Goal: Task Accomplishment & Management: Complete application form

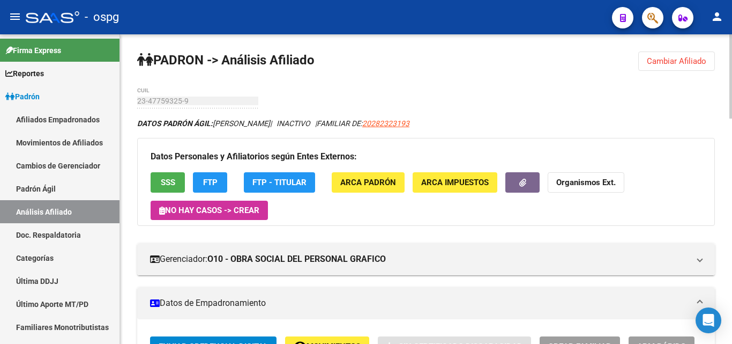
click at [672, 59] on span "Cambiar Afiliado" at bounding box center [676, 61] width 59 height 10
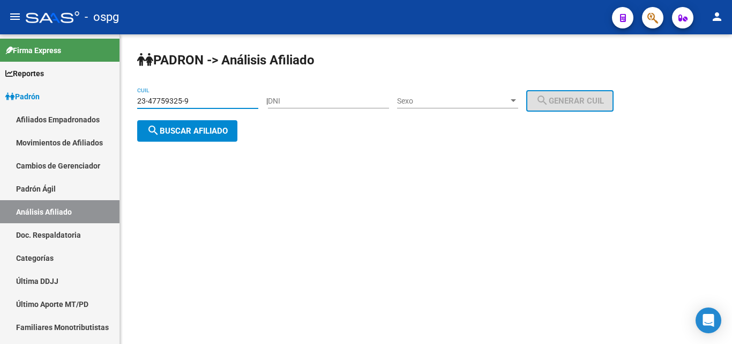
drag, startPoint x: 212, startPoint y: 103, endPoint x: 164, endPoint y: 110, distance: 48.7
click at [57, 105] on mat-sidenav-container "Firma Express Reportes Ingresos Devengados Análisis Histórico Detalles Transfer…" at bounding box center [366, 188] width 732 height 309
paste input "0-23496281-8"
type input "20-23496281-8"
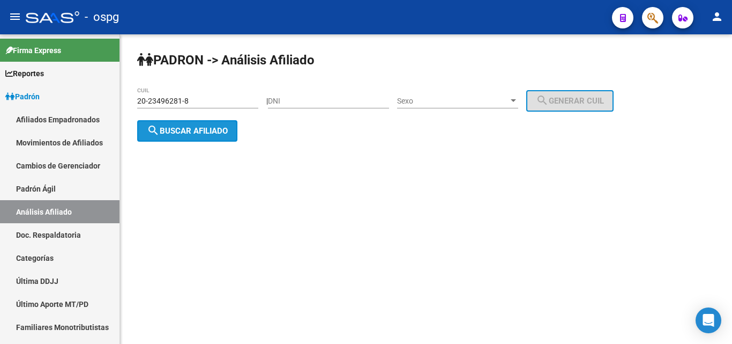
click at [183, 132] on span "search Buscar afiliado" at bounding box center [187, 131] width 81 height 10
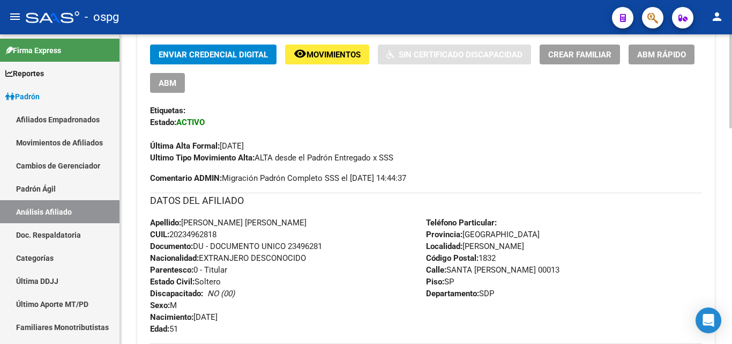
scroll to position [123, 0]
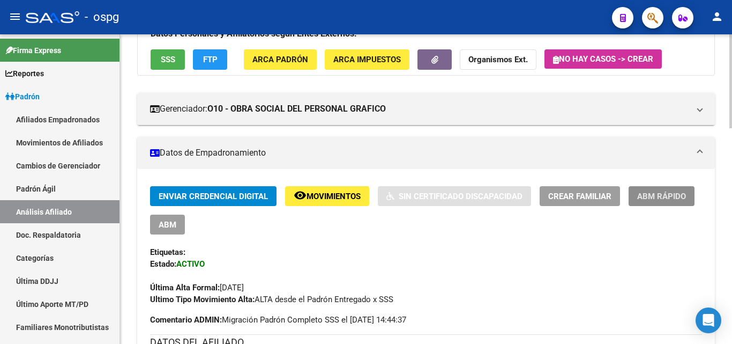
click at [676, 199] on span "ABM Rápido" at bounding box center [661, 196] width 49 height 10
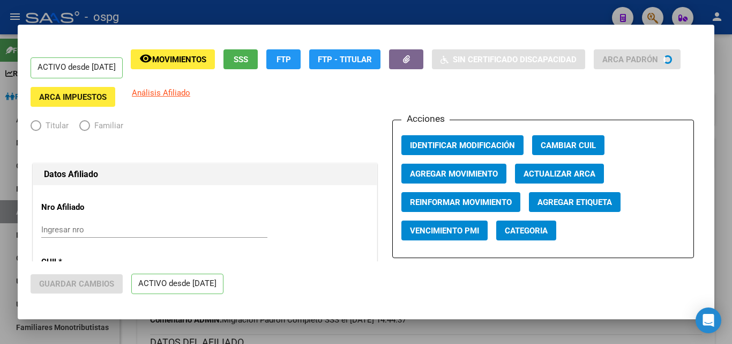
radio input "true"
type input "20-26497296-6"
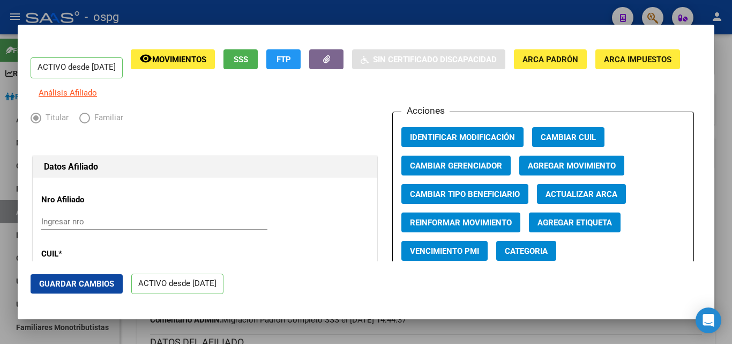
click at [725, 46] on div at bounding box center [366, 172] width 732 height 344
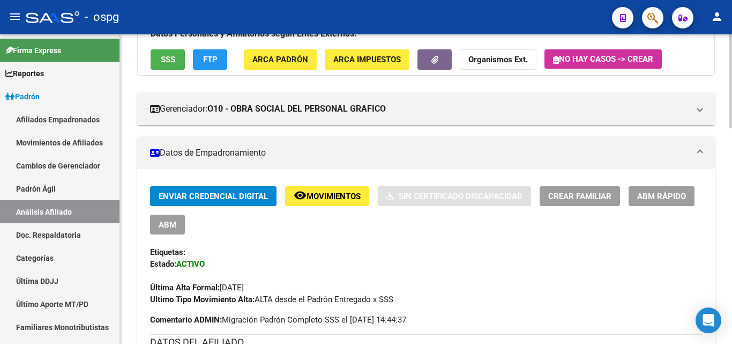
click at [570, 195] on span "Crear Familiar" at bounding box center [579, 196] width 63 height 10
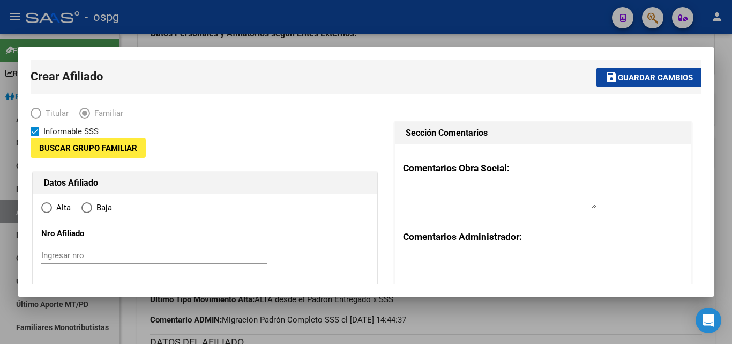
type input "20-26497296-6"
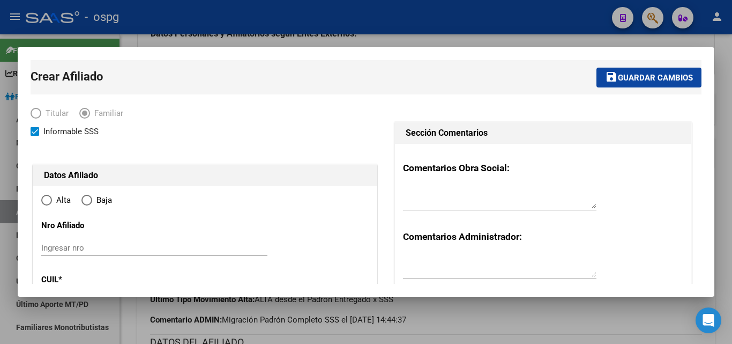
type input "[PERSON_NAME]"
type input "1832"
type input "SANTA [PERSON_NAME]"
type input "00013"
type input "SDP"
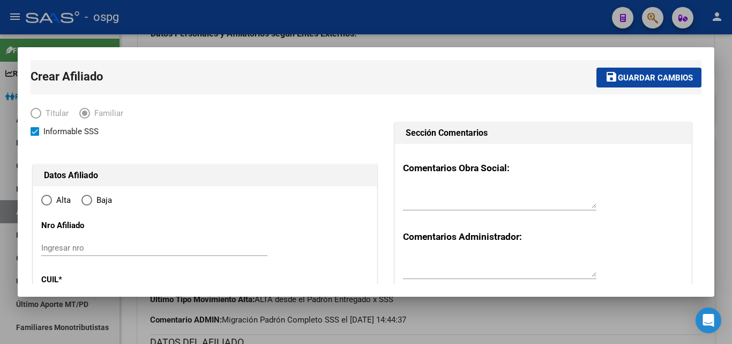
radio input "true"
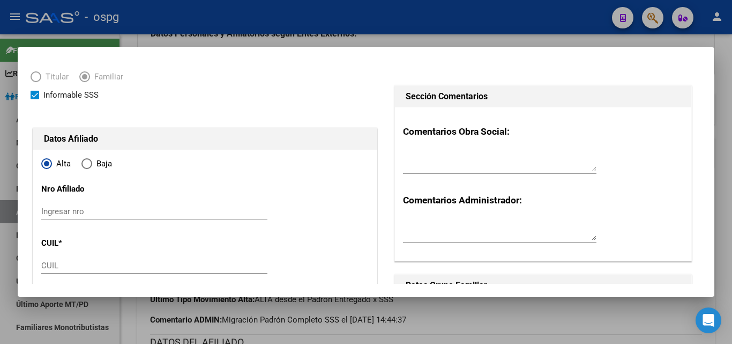
scroll to position [54, 0]
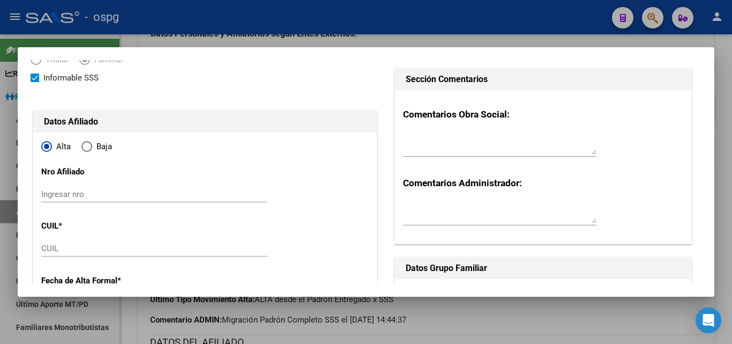
type input "20-26497296-6"
click at [62, 243] on input "CUIL" at bounding box center [154, 248] width 226 height 10
paste input "27-43725903-3"
type input "27-43725903-3"
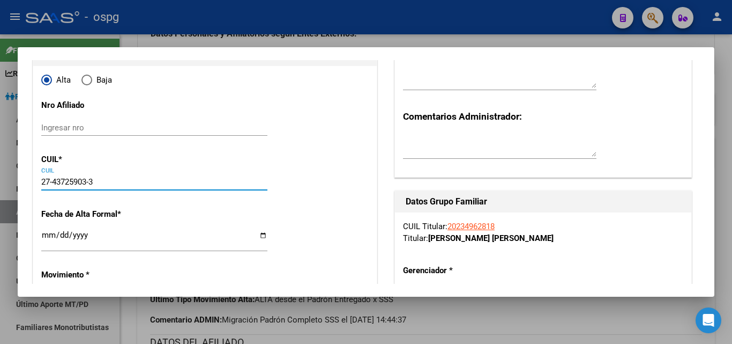
scroll to position [214, 0]
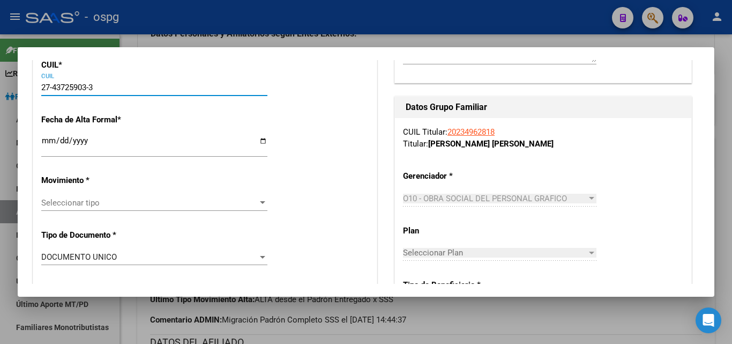
type input "43725903"
type input "[PERSON_NAME]"
type input "[DATE]"
type input "[PERSON_NAME]"
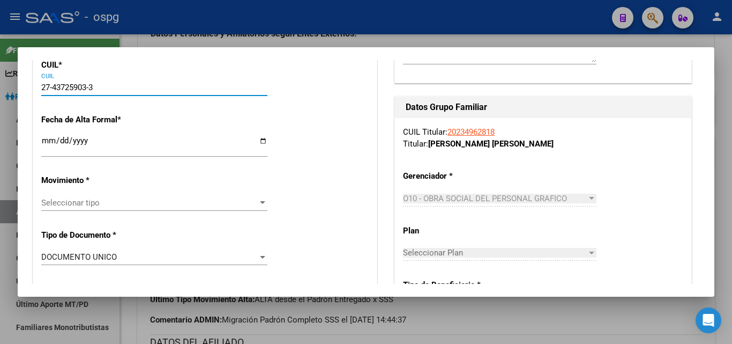
type input "SANTA [PERSON_NAME]"
type input "133"
type input "27-43725903-3"
click at [47, 138] on input "Ingresar fecha" at bounding box center [154, 144] width 226 height 17
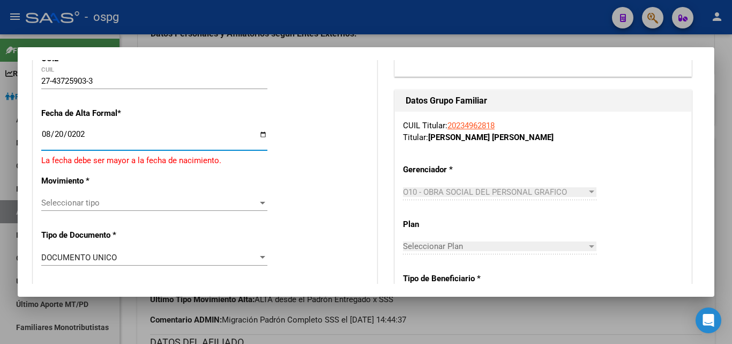
type input "[DATE]"
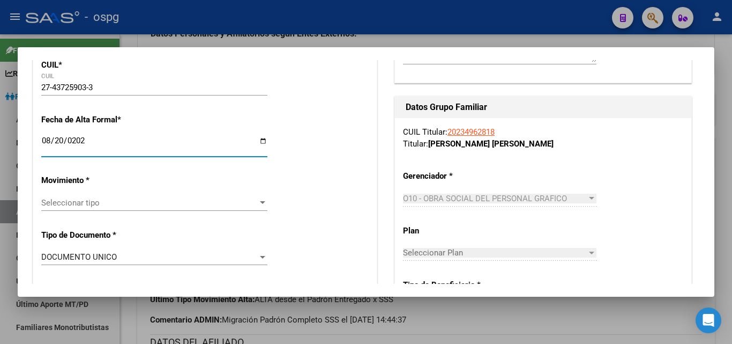
click at [117, 203] on span "Seleccionar tipo" at bounding box center [149, 203] width 217 height 10
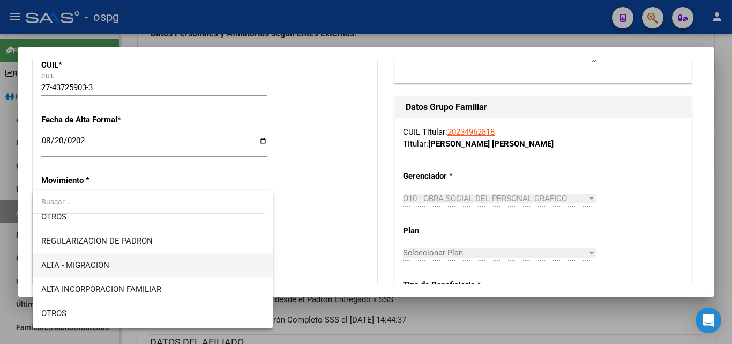
scroll to position [107, 0]
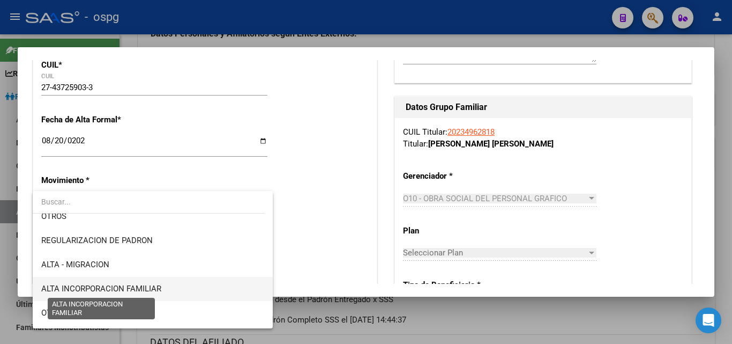
click at [160, 290] on span "ALTA INCORPORACION FAMILIAR" at bounding box center [101, 289] width 120 height 10
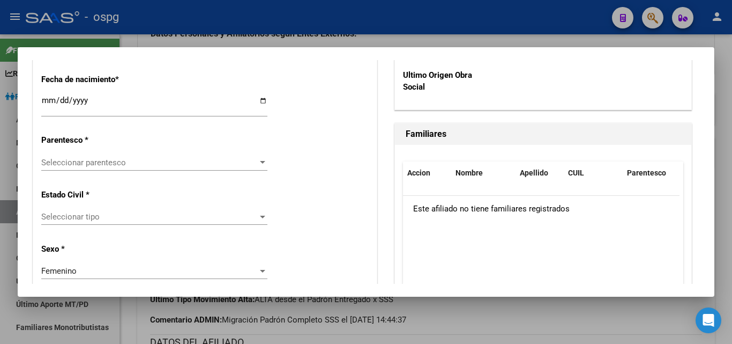
scroll to position [590, 0]
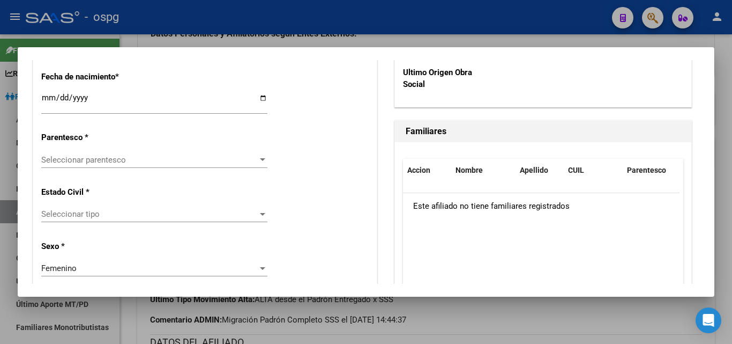
click at [93, 163] on span "Seleccionar parentesco" at bounding box center [149, 160] width 217 height 10
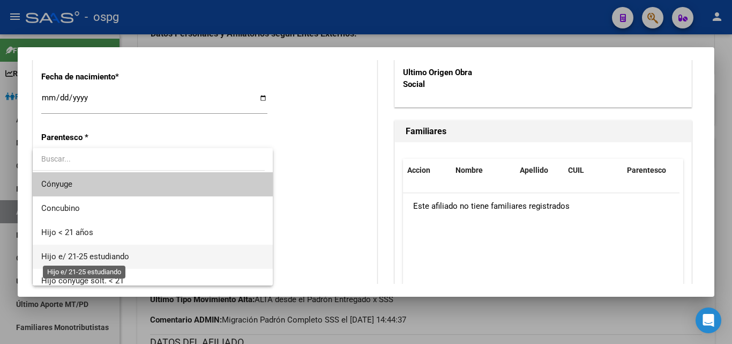
click at [88, 257] on span "Hijo e/ 21-25 estudiando" at bounding box center [85, 256] width 88 height 10
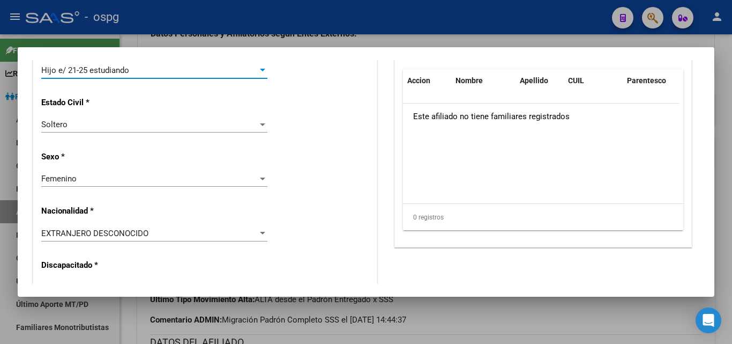
scroll to position [697, 0]
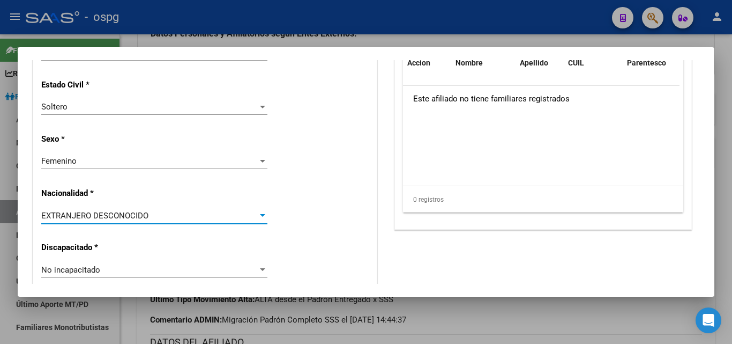
click at [180, 212] on div "EXTRANJERO DESCONOCIDO" at bounding box center [149, 216] width 217 height 10
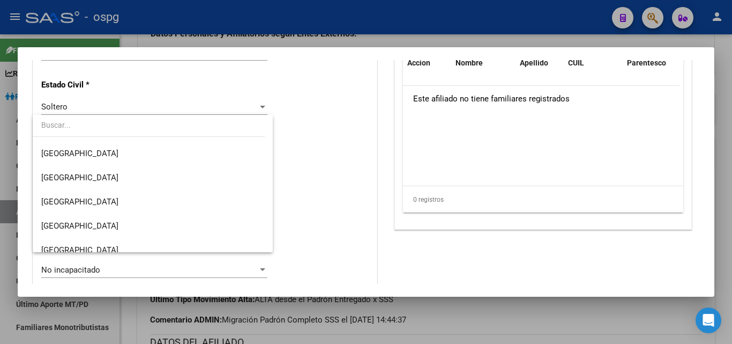
scroll to position [161, 0]
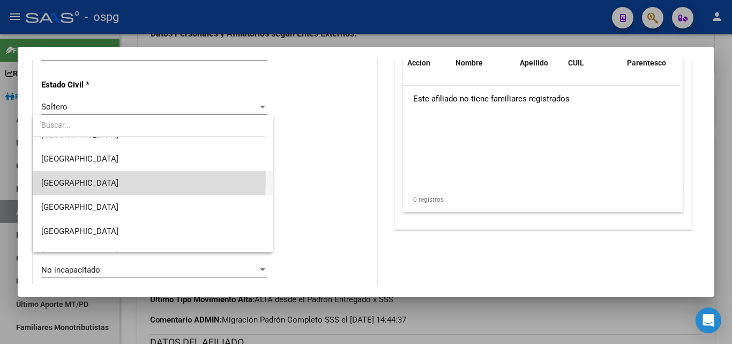
click at [131, 180] on span "[GEOGRAPHIC_DATA]" at bounding box center [152, 183] width 223 height 24
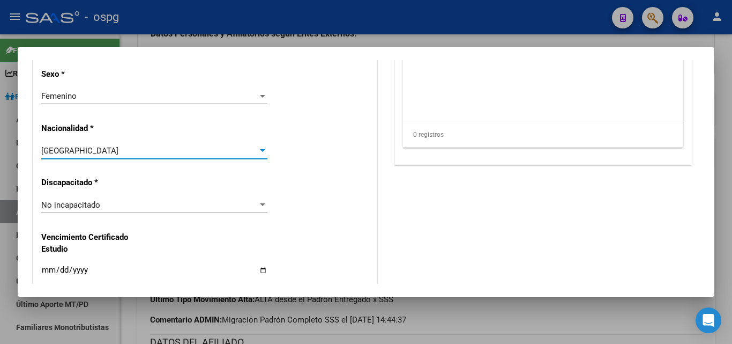
scroll to position [911, 0]
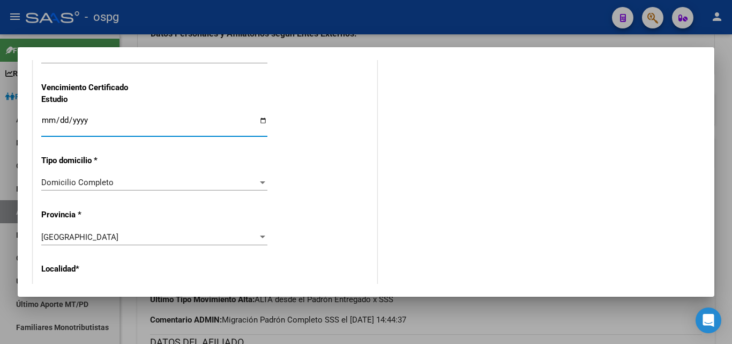
click at [49, 120] on input "Ingresar fecha" at bounding box center [154, 124] width 226 height 17
type input "[DATE]"
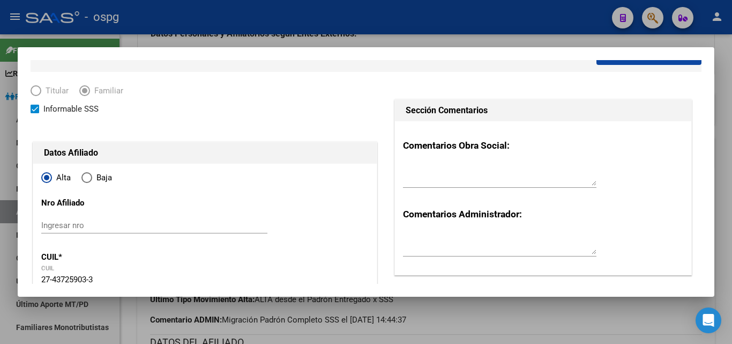
scroll to position [0, 0]
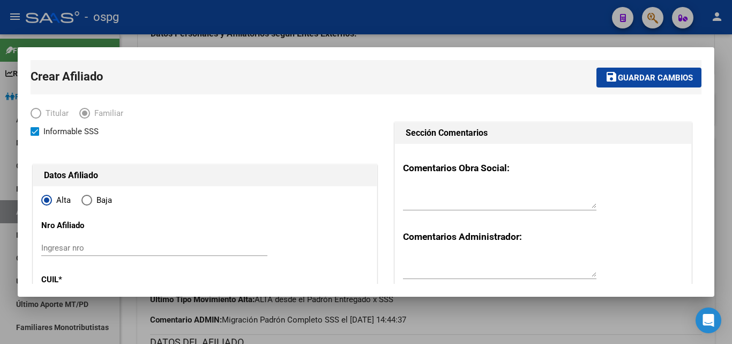
click at [674, 77] on span "Guardar cambios" at bounding box center [655, 78] width 75 height 10
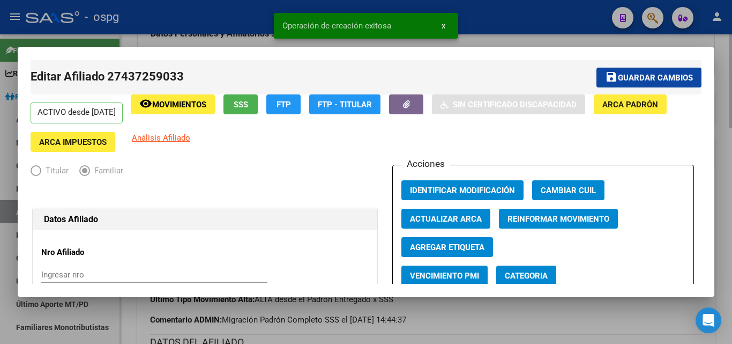
click at [731, 150] on div at bounding box center [366, 172] width 732 height 344
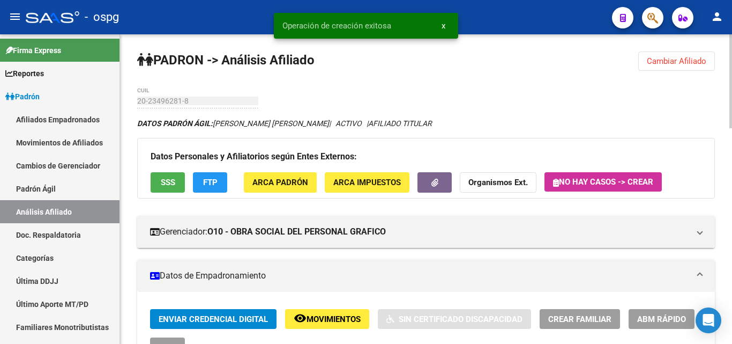
click at [687, 55] on button "Cambiar Afiliado" at bounding box center [676, 60] width 77 height 19
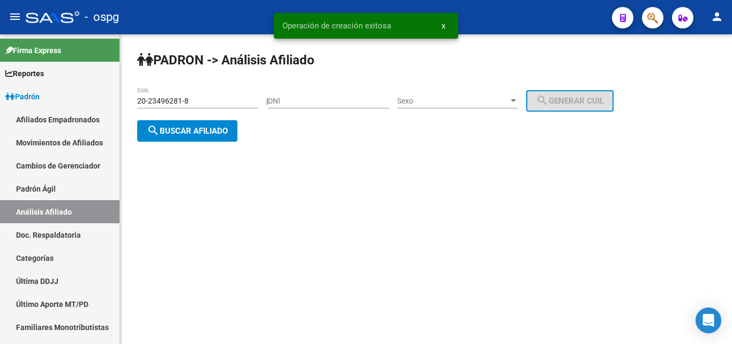
click at [221, 132] on span "search Buscar afiliado" at bounding box center [187, 131] width 81 height 10
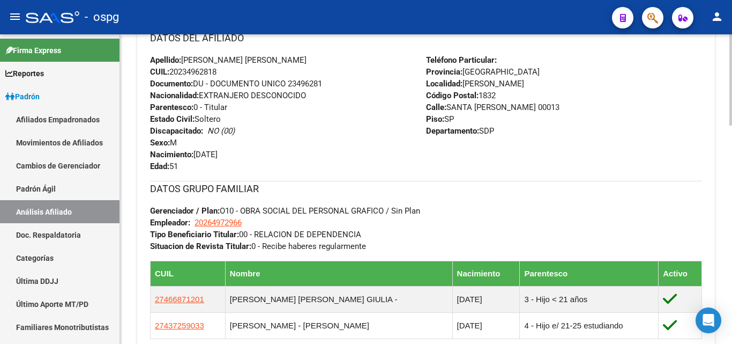
scroll to position [536, 0]
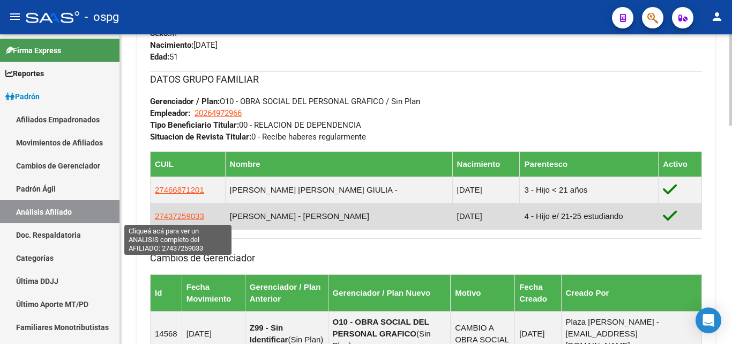
click at [189, 219] on span "27437259033" at bounding box center [179, 215] width 49 height 9
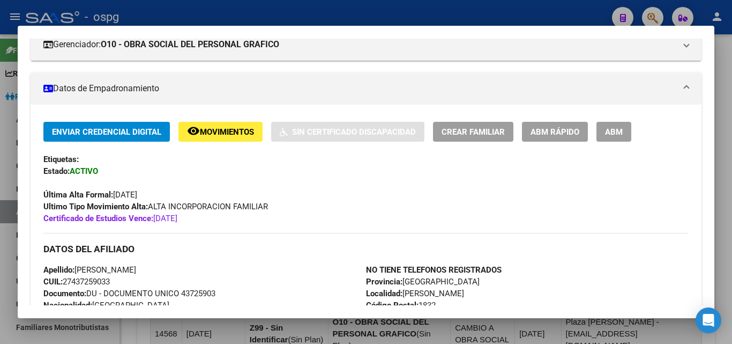
scroll to position [0, 0]
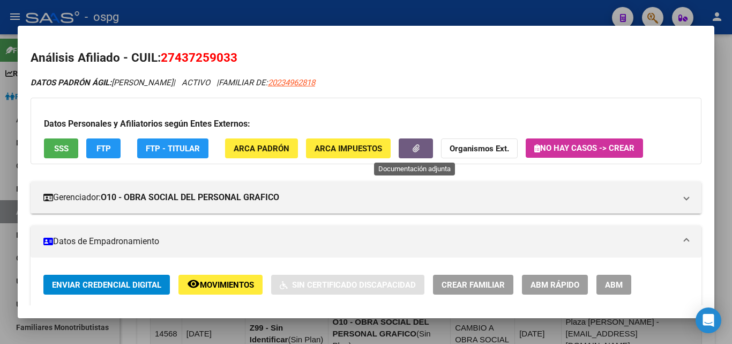
click at [422, 149] on button "button" at bounding box center [416, 148] width 34 height 20
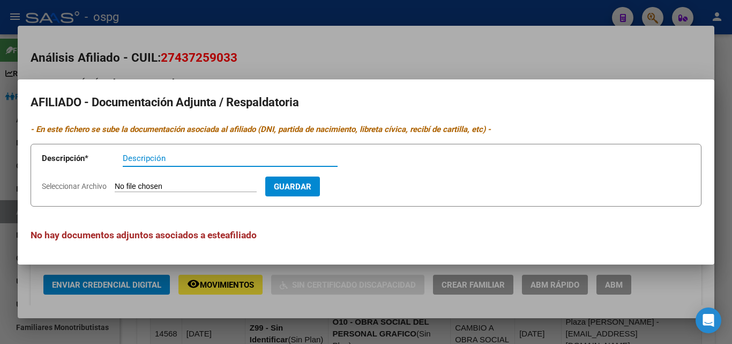
click at [224, 155] on input "Descripción" at bounding box center [230, 158] width 215 height 10
type input "AF"
click at [186, 187] on input "Seleccionar Archivo" at bounding box center [186, 187] width 142 height 10
type input "C:\fakepath\alumno regular (1).pdf"
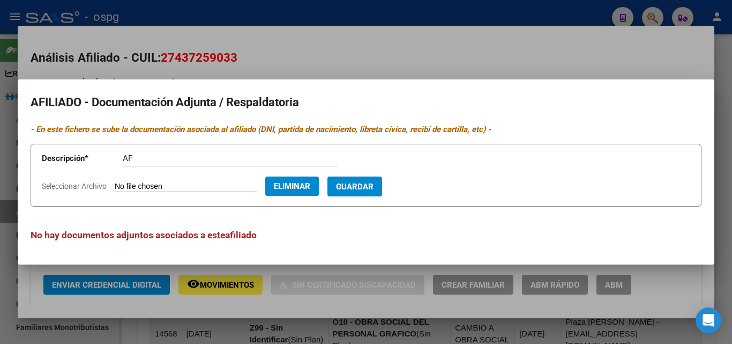
click at [371, 185] on span "Guardar" at bounding box center [355, 187] width 38 height 10
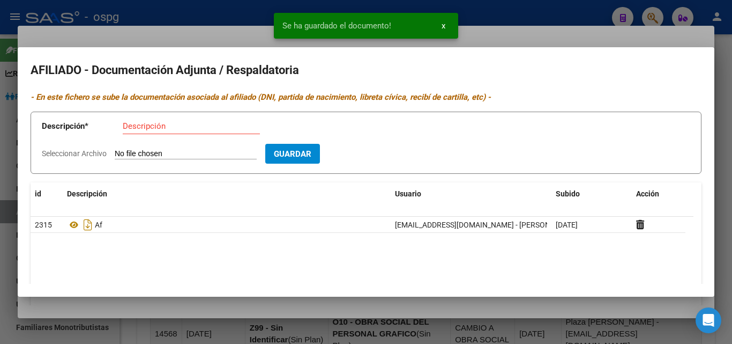
click at [616, 34] on div at bounding box center [366, 172] width 732 height 344
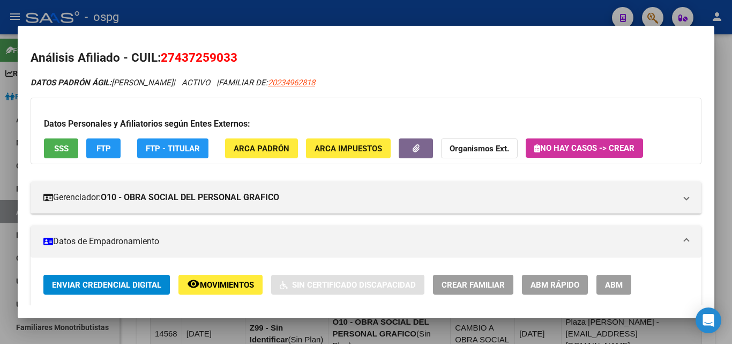
click at [732, 56] on div at bounding box center [366, 172] width 732 height 344
